Goal: Task Accomplishment & Management: Use online tool/utility

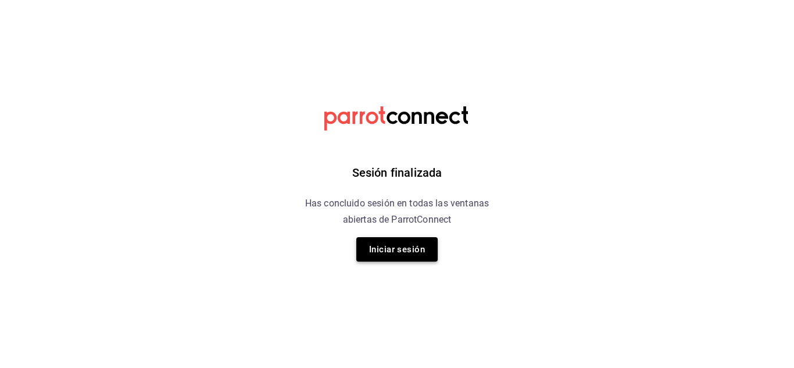
click at [407, 252] on button "Iniciar sesión" at bounding box center [396, 249] width 81 height 24
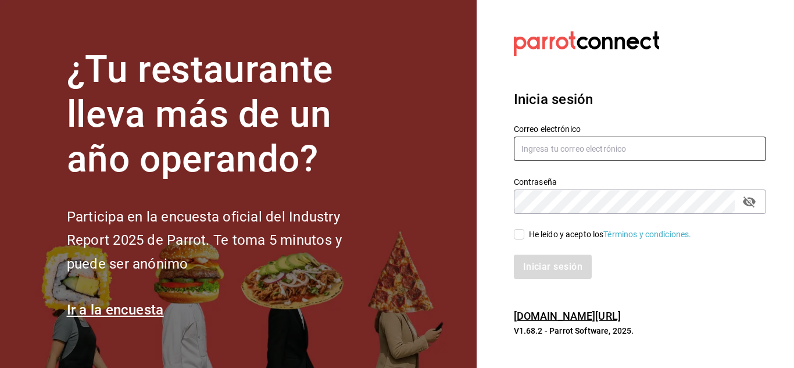
click at [596, 141] on input "text" at bounding box center [640, 149] width 252 height 24
click at [571, 147] on input "text" at bounding box center [640, 149] width 252 height 24
paste input "[EMAIL_ADDRESS][PERSON_NAME][DOMAIN_NAME]"
type input "[EMAIL_ADDRESS][PERSON_NAME][DOMAIN_NAME]"
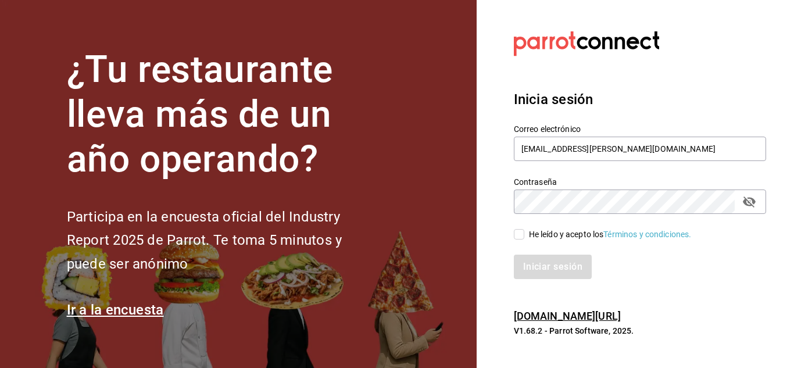
click at [525, 231] on span "He leído y acepto los Términos y condiciones." at bounding box center [607, 234] width 167 height 12
click at [524, 231] on input "He leído y acepto los Términos y condiciones." at bounding box center [519, 234] width 10 height 10
checkbox input "true"
click at [540, 268] on button "Iniciar sesión" at bounding box center [553, 267] width 79 height 24
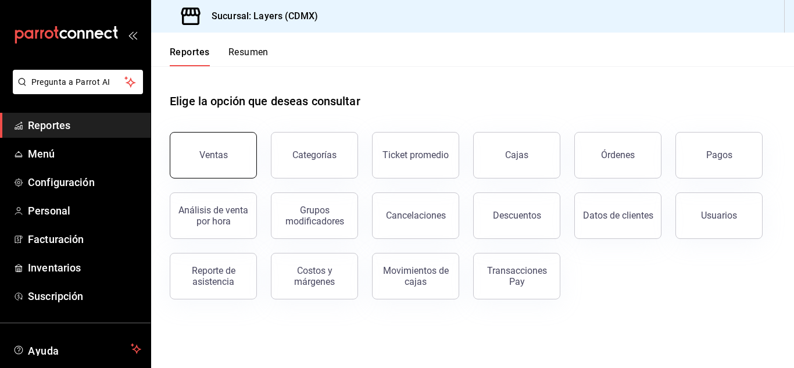
click at [207, 152] on div "Ventas" at bounding box center [213, 154] width 28 height 11
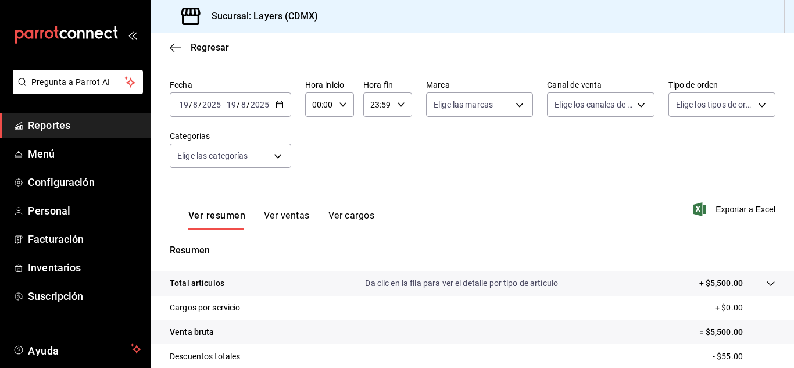
scroll to position [58, 0]
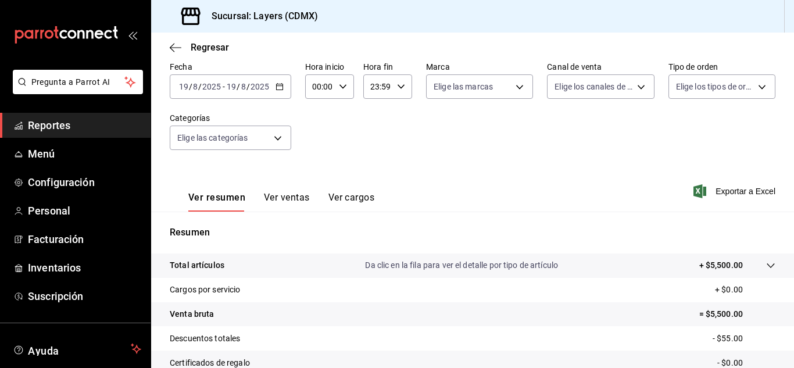
click at [277, 187] on div "Ver resumen Ver ventas Ver cargos" at bounding box center [272, 195] width 205 height 34
click at [278, 196] on button "Ver ventas" at bounding box center [287, 202] width 46 height 20
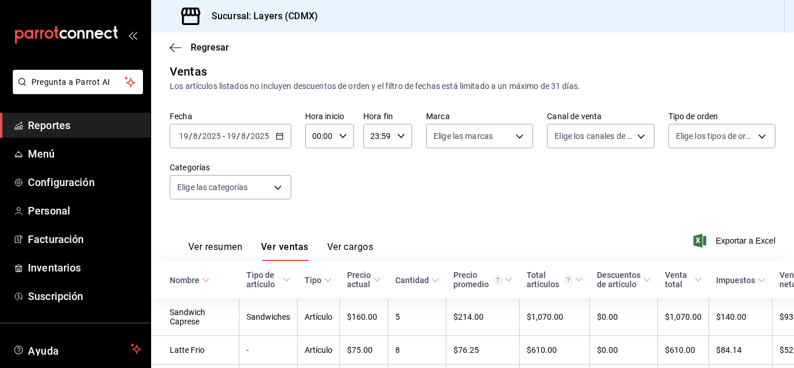
scroll to position [3, 0]
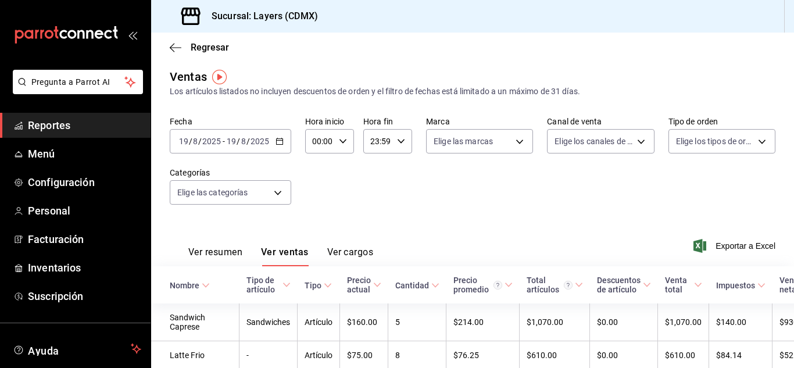
click at [250, 141] on input "2025" at bounding box center [260, 141] width 20 height 9
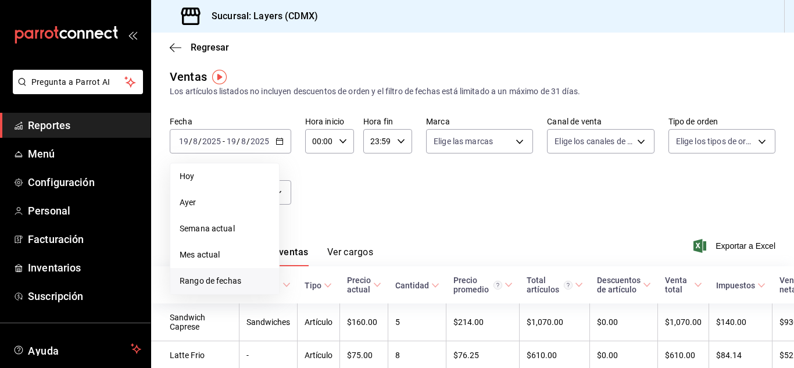
click at [237, 278] on span "Rango de fechas" at bounding box center [225, 281] width 90 height 12
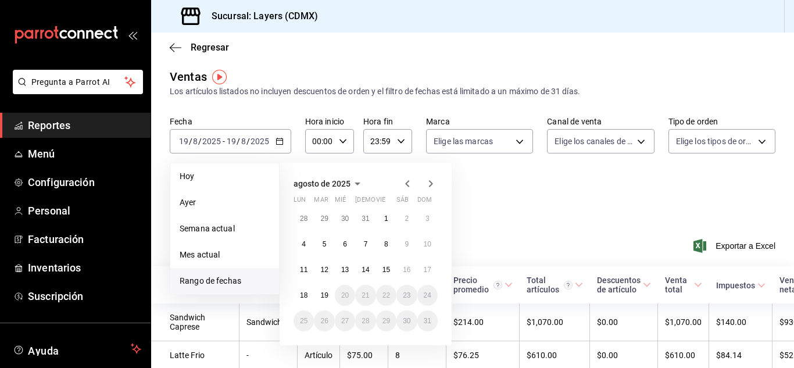
click at [407, 184] on icon "button" at bounding box center [407, 184] width 14 height 14
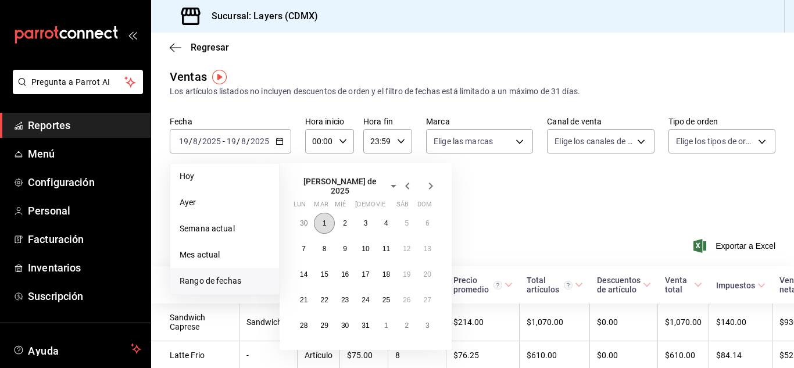
click at [328, 219] on button "1" at bounding box center [324, 223] width 20 height 21
click at [367, 321] on abbr "31" at bounding box center [365, 325] width 8 height 8
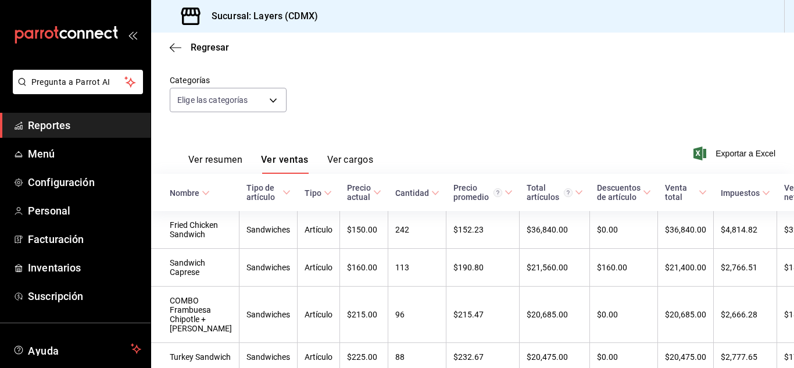
scroll to position [232, 0]
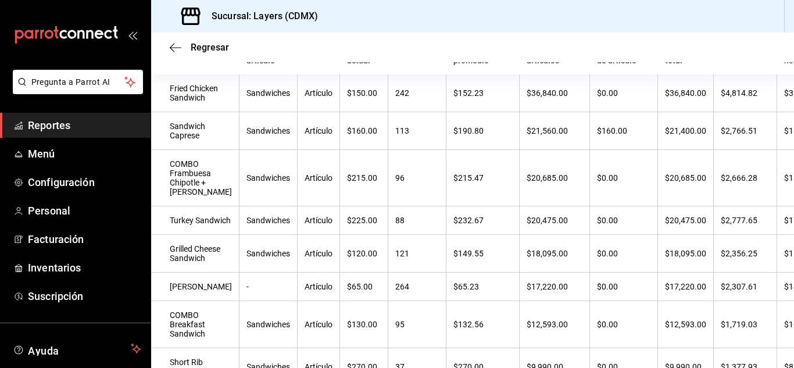
click at [61, 127] on span "Reportes" at bounding box center [84, 125] width 113 height 16
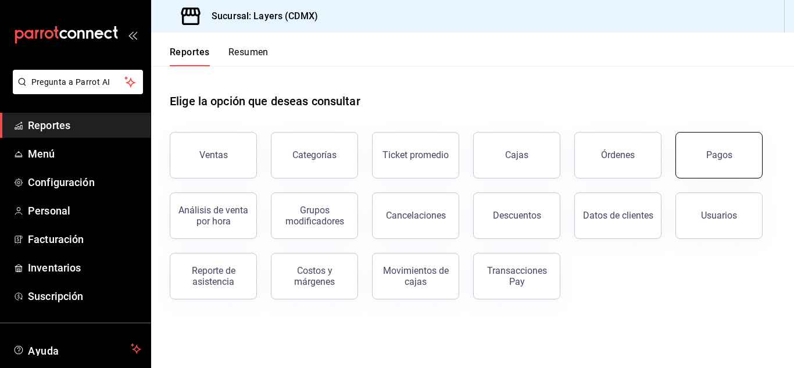
click at [708, 151] on div "Pagos" at bounding box center [719, 154] width 26 height 11
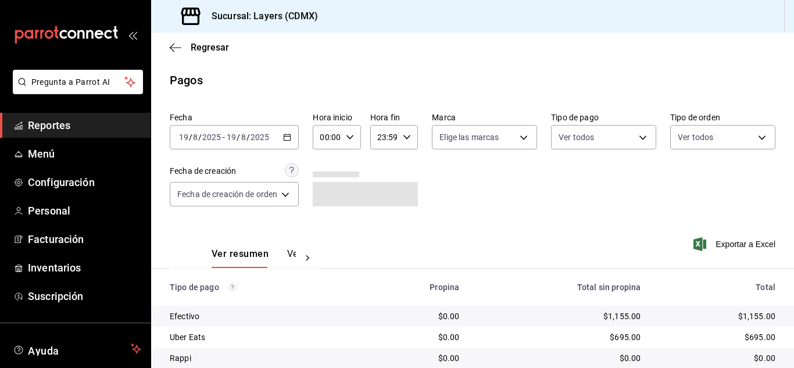
scroll to position [83, 0]
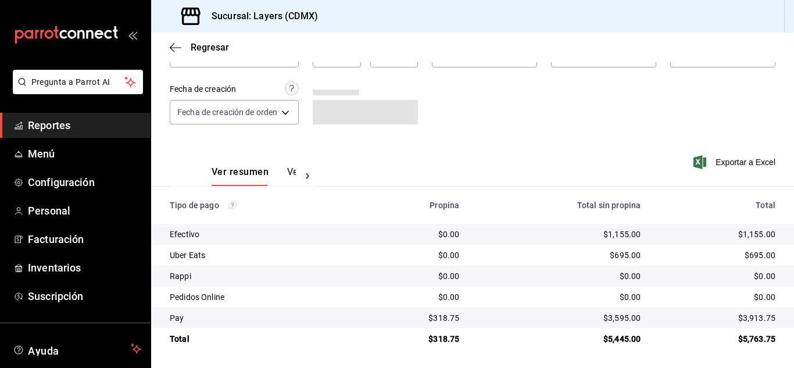
click at [289, 168] on button "Ver pagos" at bounding box center [309, 176] width 44 height 20
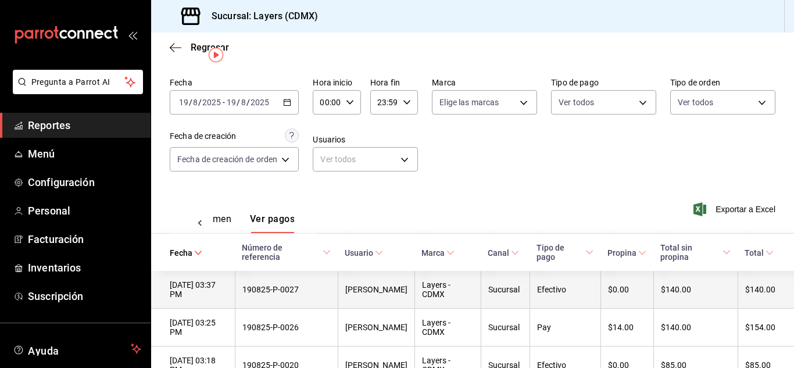
scroll to position [24, 0]
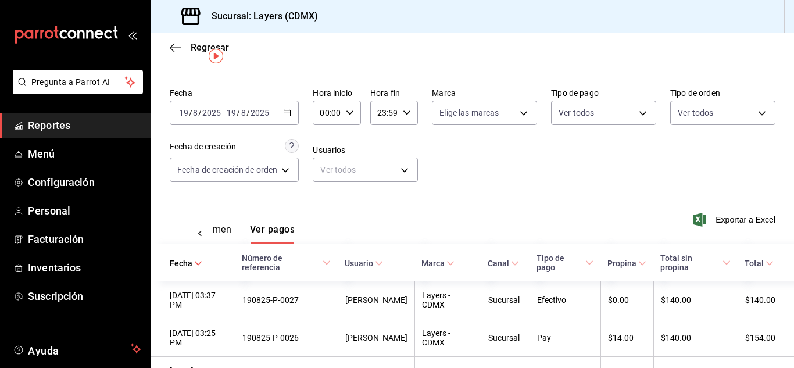
click at [220, 235] on button "Ver resumen" at bounding box center [204, 234] width 54 height 20
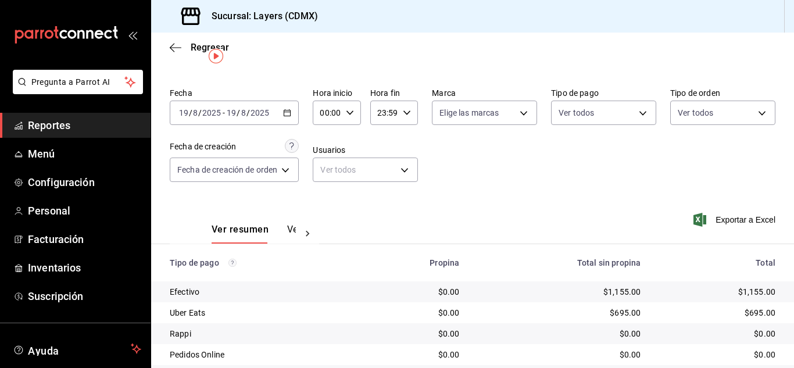
click at [194, 232] on div "Ver resumen Ver pagos" at bounding box center [244, 227] width 149 height 34
click at [310, 233] on icon at bounding box center [308, 234] width 12 height 12
click at [263, 231] on button "Ver pagos" at bounding box center [274, 234] width 44 height 20
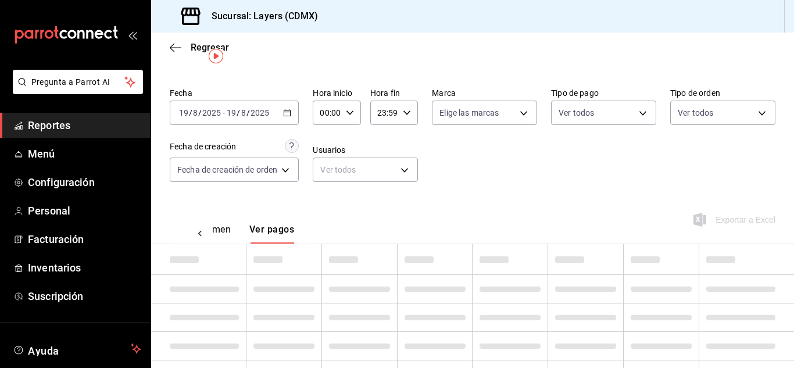
scroll to position [0, 34]
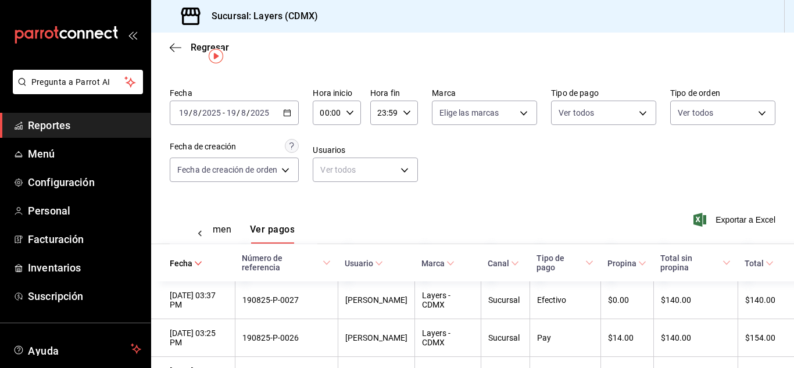
drag, startPoint x: 726, startPoint y: 217, endPoint x: 303, endPoint y: 187, distance: 424.7
click at [382, 201] on div "Ver resumen Ver pagos Exportar a Excel" at bounding box center [472, 227] width 643 height 62
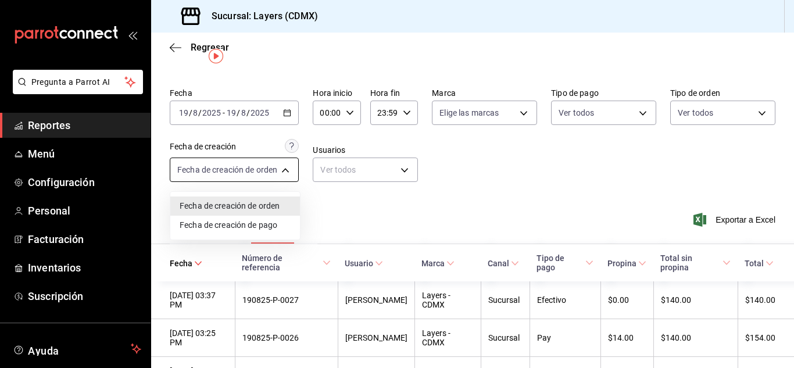
click at [286, 170] on body "Pregunta a Parrot AI Reportes Menú Configuración Personal Facturación Inventari…" at bounding box center [397, 184] width 794 height 368
click at [257, 117] on div at bounding box center [397, 184] width 794 height 368
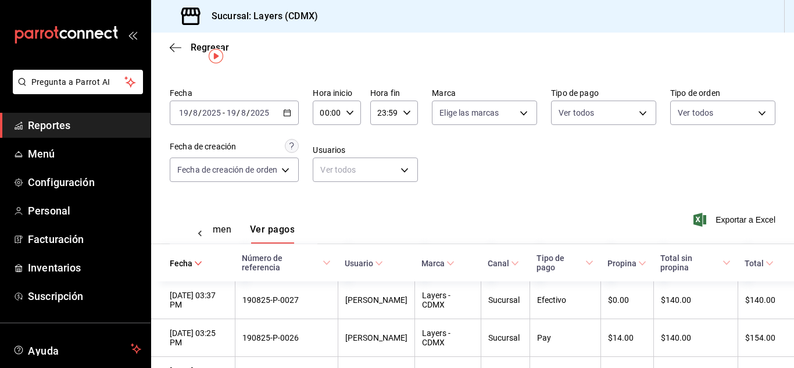
click at [293, 112] on div "2025-08-19 19 / 8 / 2025 - 2025-08-19 19 / 8 / 2025" at bounding box center [234, 113] width 129 height 24
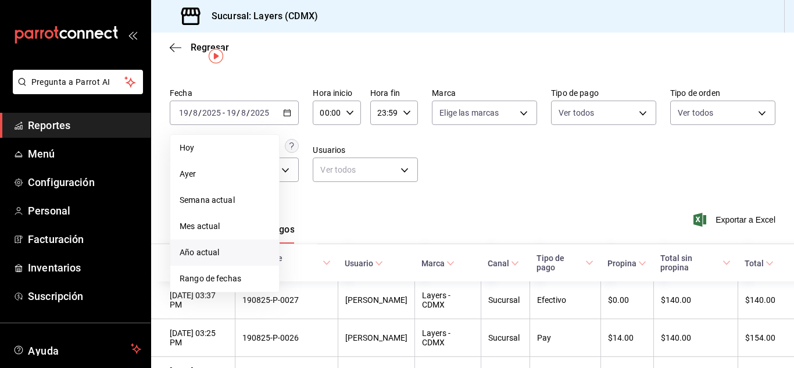
click at [219, 257] on span "Año actual" at bounding box center [225, 252] width 90 height 12
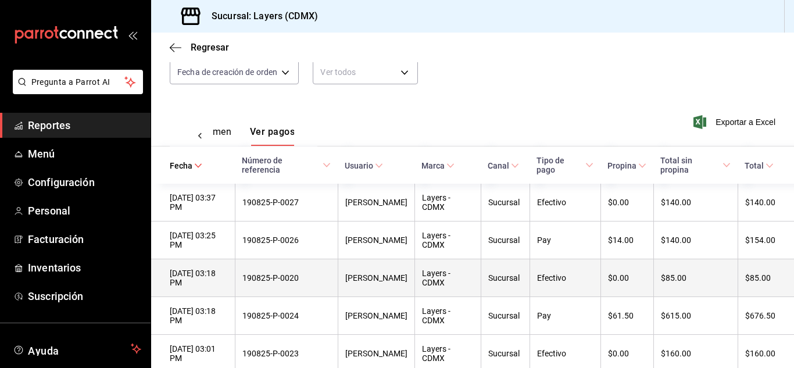
scroll to position [141, 0]
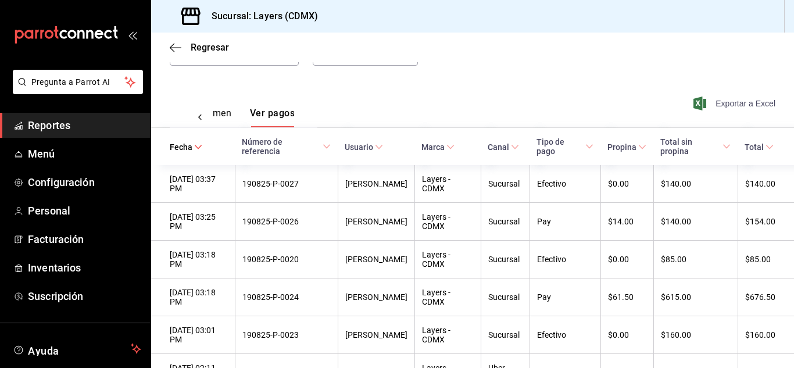
click at [737, 106] on span "Exportar a Excel" at bounding box center [736, 103] width 80 height 14
click at [459, 89] on div "Ver resumen Ver pagos Exportar a Excel" at bounding box center [472, 111] width 643 height 62
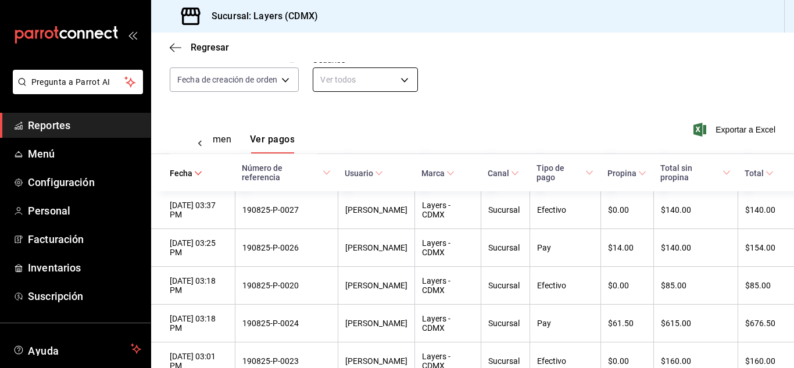
scroll to position [0, 0]
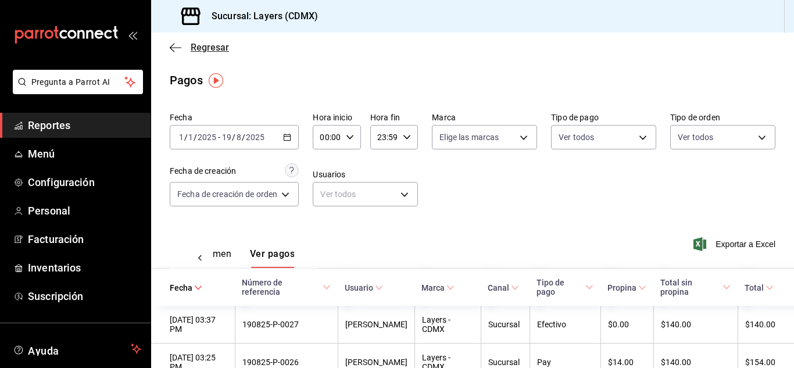
click at [190, 52] on span "Regresar" at bounding box center [199, 47] width 59 height 11
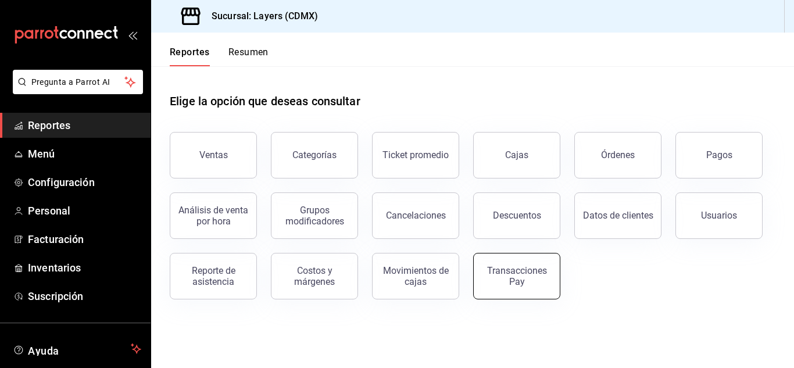
click at [510, 288] on button "Transacciones Pay" at bounding box center [516, 276] width 87 height 46
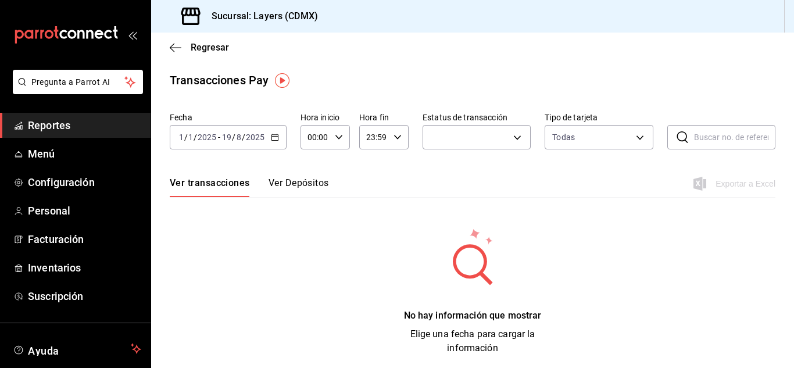
click at [274, 134] on icon "button" at bounding box center [275, 137] width 8 height 8
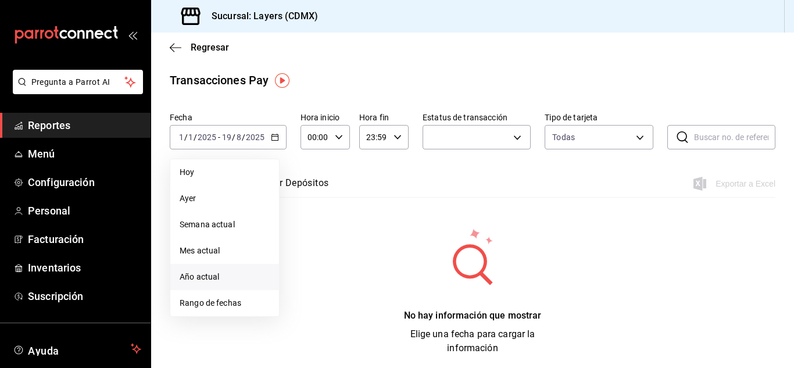
drag, startPoint x: 219, startPoint y: 281, endPoint x: 224, endPoint y: 278, distance: 6.0
click at [224, 278] on span "Año actual" at bounding box center [225, 277] width 90 height 12
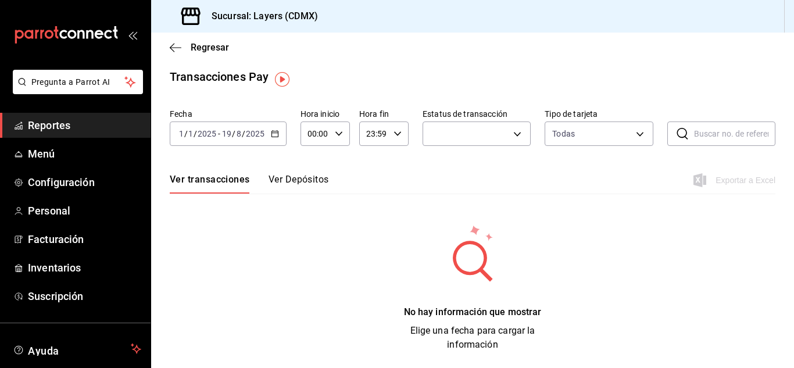
scroll to position [5, 0]
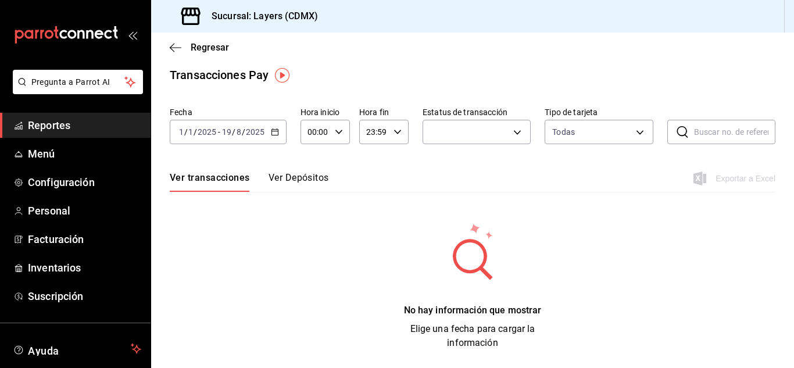
click at [457, 251] on circle at bounding box center [470, 256] width 28 height 28
click at [460, 330] on div "No hay información que mostrar Elige una fecha para cargar la información" at bounding box center [472, 326] width 174 height 46
click at [501, 243] on icon at bounding box center [473, 251] width 102 height 58
click at [287, 170] on div "Ver transacciones Ver Depósitos Exportar a Excel" at bounding box center [473, 175] width 606 height 34
click at [287, 178] on button "Ver Depósitos" at bounding box center [298, 182] width 60 height 20
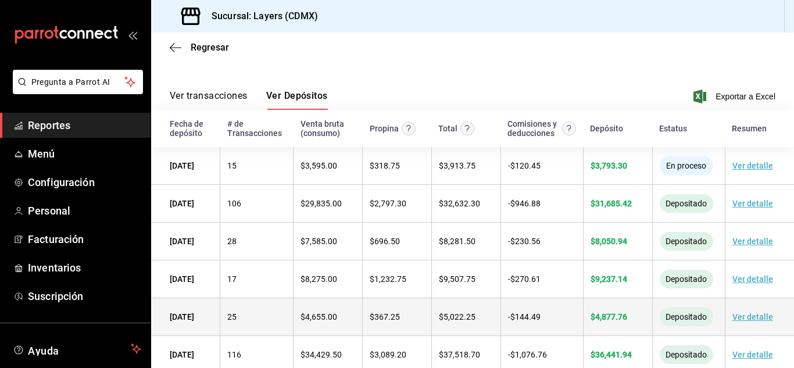
scroll to position [354, 0]
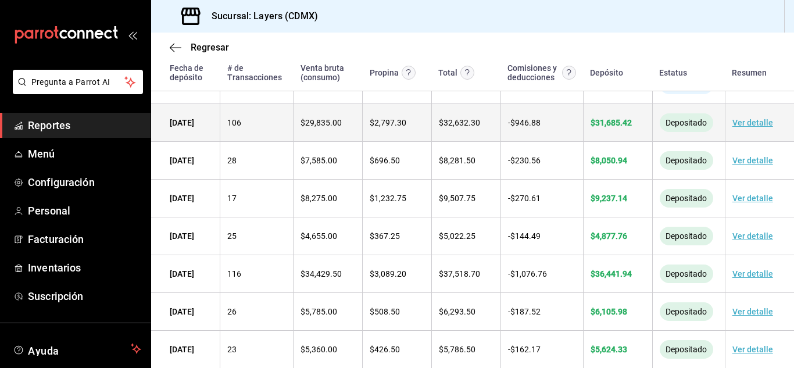
click at [745, 121] on link "Ver detalle" at bounding box center [752, 122] width 41 height 9
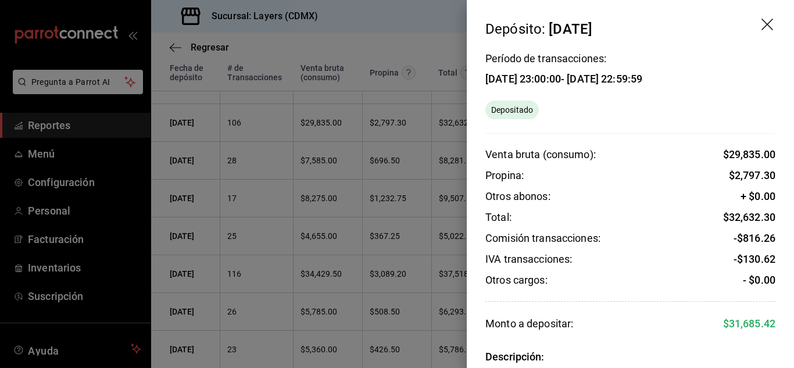
click at [761, 19] on icon "drag" at bounding box center [768, 26] width 14 height 14
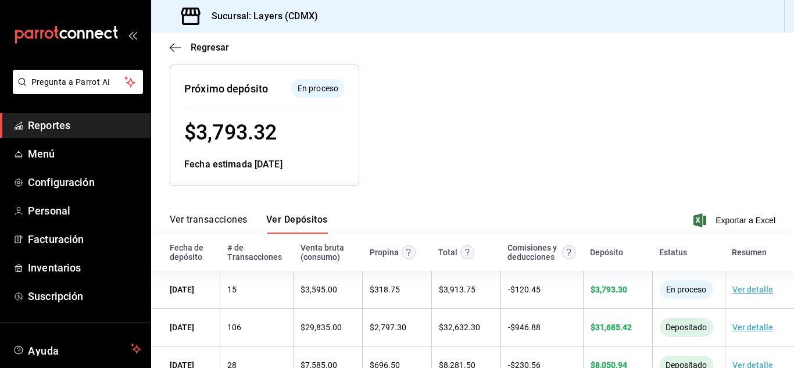
scroll to position [121, 0]
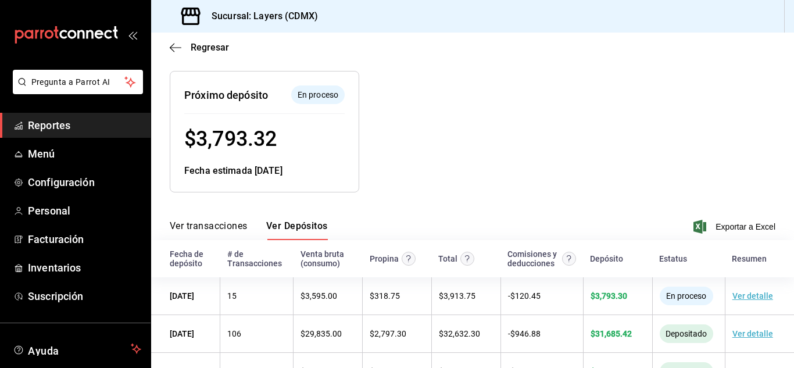
click at [217, 230] on button "Ver transacciones" at bounding box center [209, 230] width 78 height 20
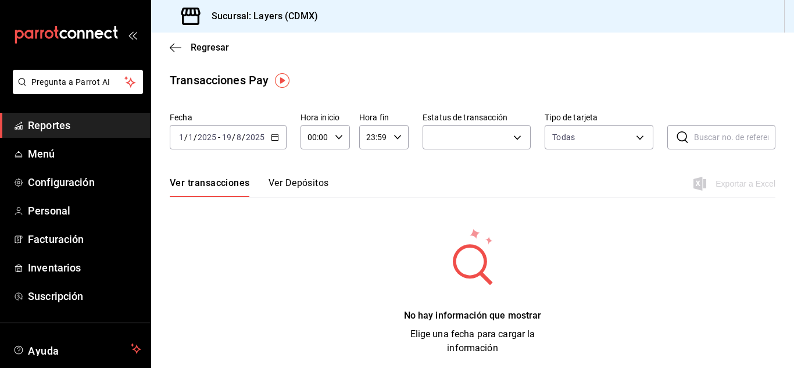
click at [242, 137] on span "/" at bounding box center [243, 136] width 3 height 9
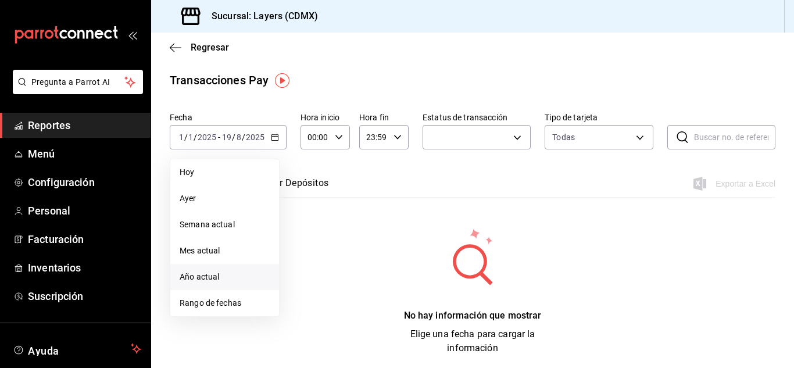
click at [212, 273] on span "Año actual" at bounding box center [225, 277] width 90 height 12
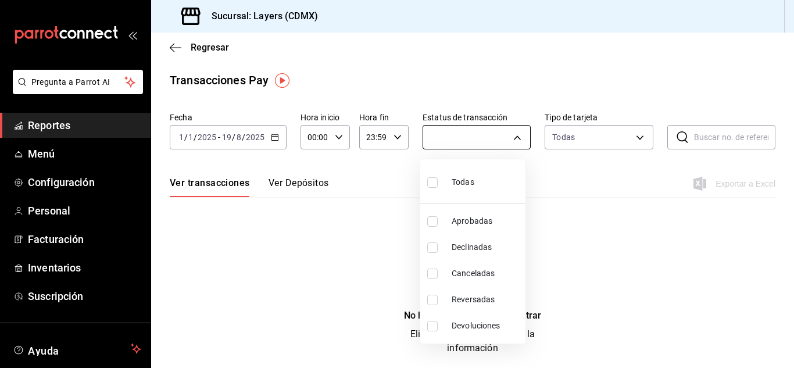
click at [506, 137] on body "Pregunta a Parrot AI Reportes Menú Configuración Personal Facturación Inventari…" at bounding box center [397, 184] width 794 height 368
click at [463, 185] on span "Todas" at bounding box center [463, 182] width 23 height 12
type input "approved,failed,canceled,reversed,refunded"
checkbox input "true"
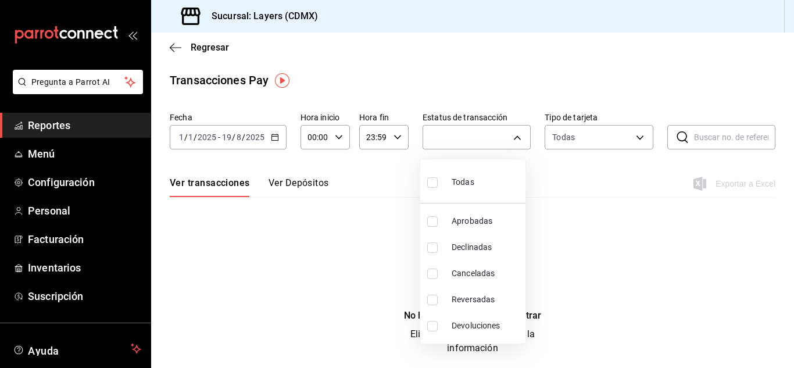
checkbox input "true"
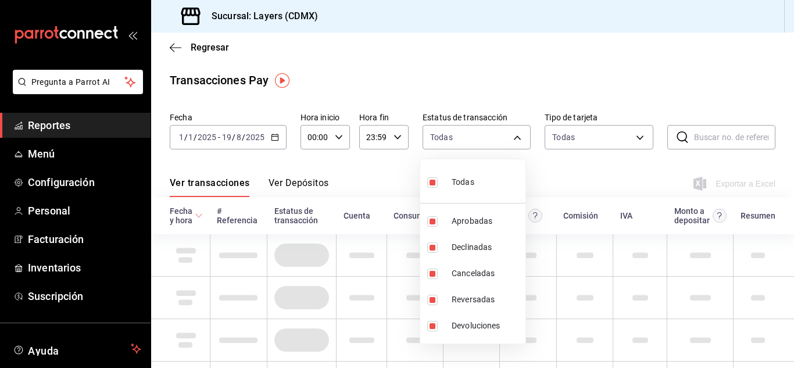
click at [588, 138] on div at bounding box center [397, 184] width 794 height 368
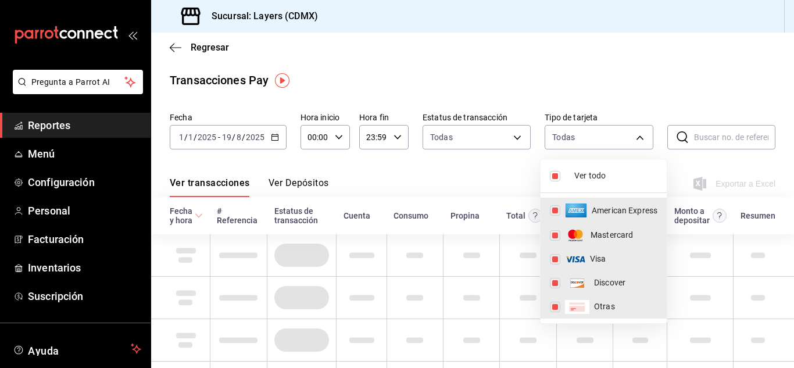
click at [588, 138] on body "Pregunta a Parrot AI Reportes Menú Configuración Personal Facturación Inventari…" at bounding box center [397, 184] width 794 height 368
click at [588, 138] on div at bounding box center [397, 184] width 794 height 368
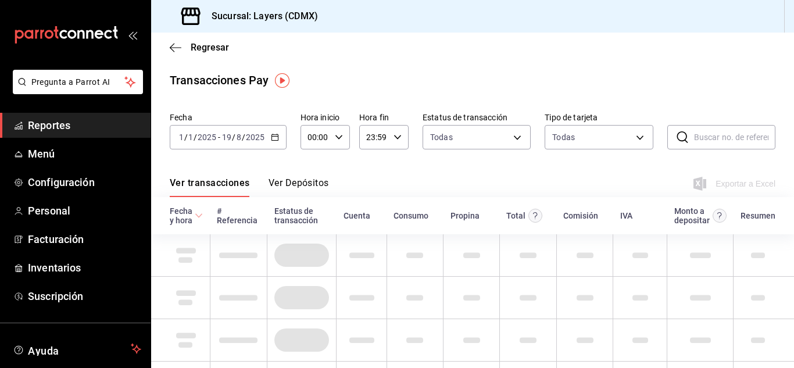
click at [565, 141] on body "Pregunta a Parrot AI Reportes Menú Configuración Personal Facturación Inventari…" at bounding box center [397, 184] width 794 height 368
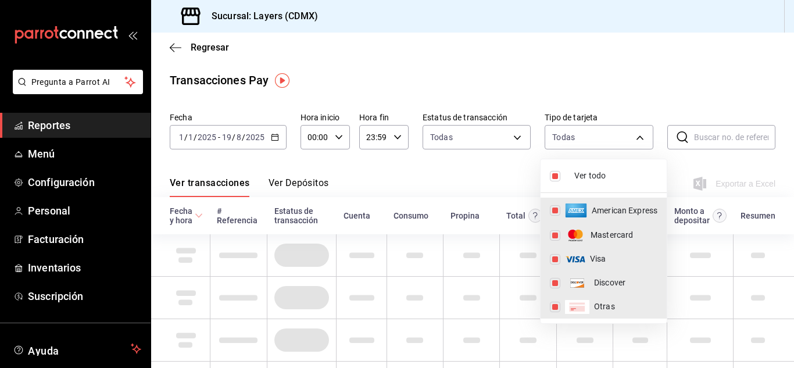
click at [399, 160] on div at bounding box center [397, 184] width 794 height 368
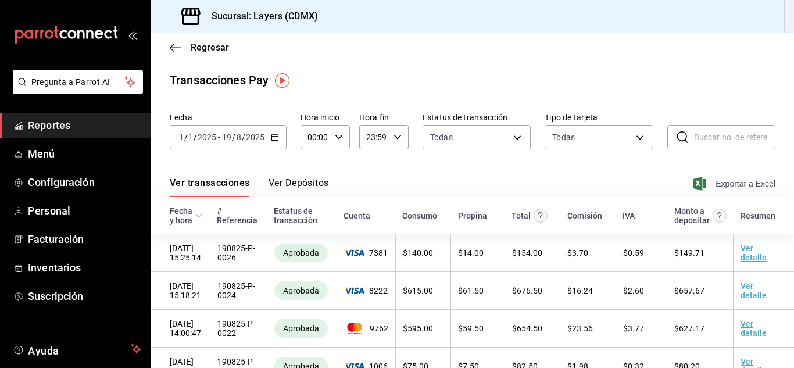
click at [724, 185] on span "Exportar a Excel" at bounding box center [736, 184] width 80 height 14
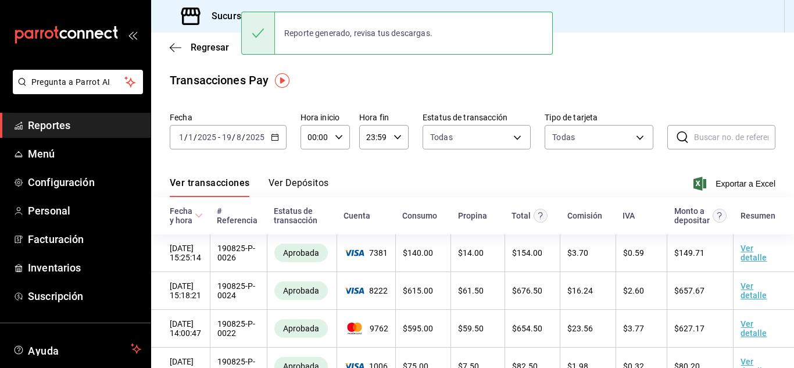
click at [299, 177] on div "Ver transacciones Ver Depósitos Exportar a Excel" at bounding box center [473, 180] width 606 height 34
click at [299, 181] on button "Ver Depósitos" at bounding box center [298, 187] width 60 height 20
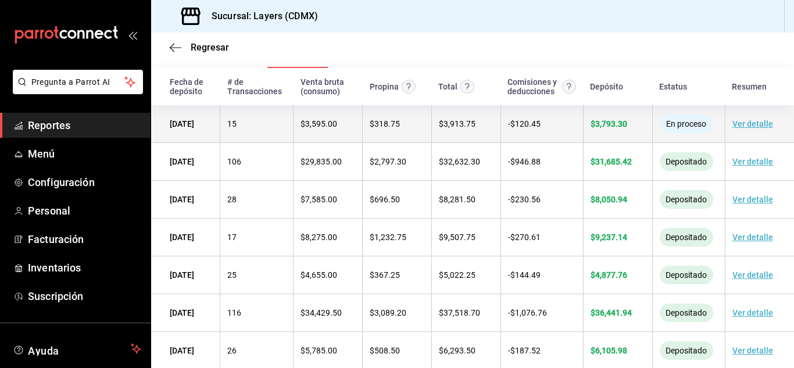
scroll to position [275, 0]
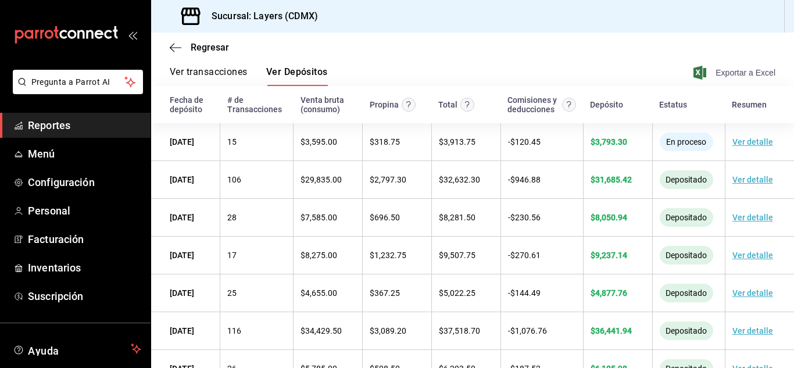
click at [729, 67] on span "Exportar a Excel" at bounding box center [736, 73] width 80 height 14
